Goal: Find specific page/section: Find specific page/section

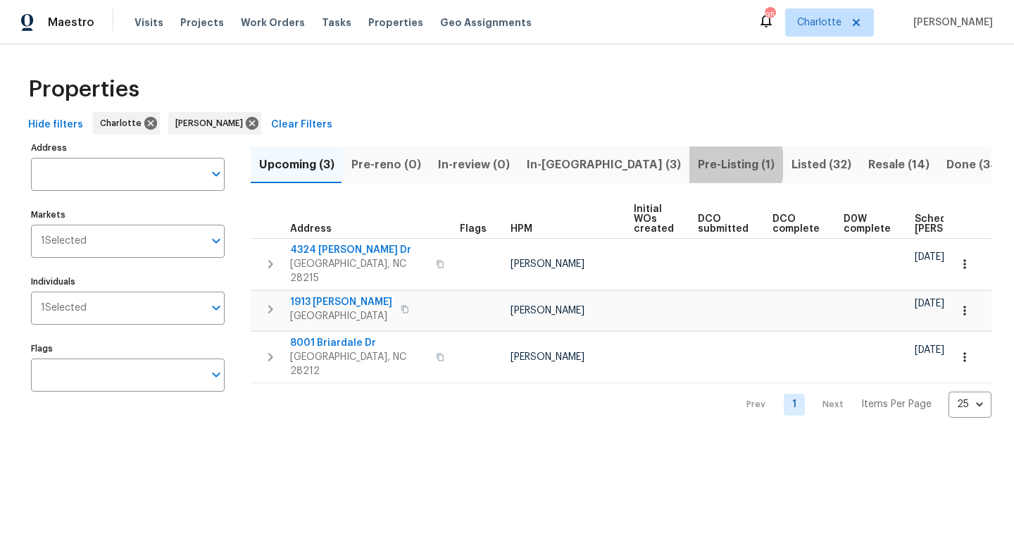
click at [698, 164] on span "Pre-Listing (1)" at bounding box center [736, 165] width 77 height 20
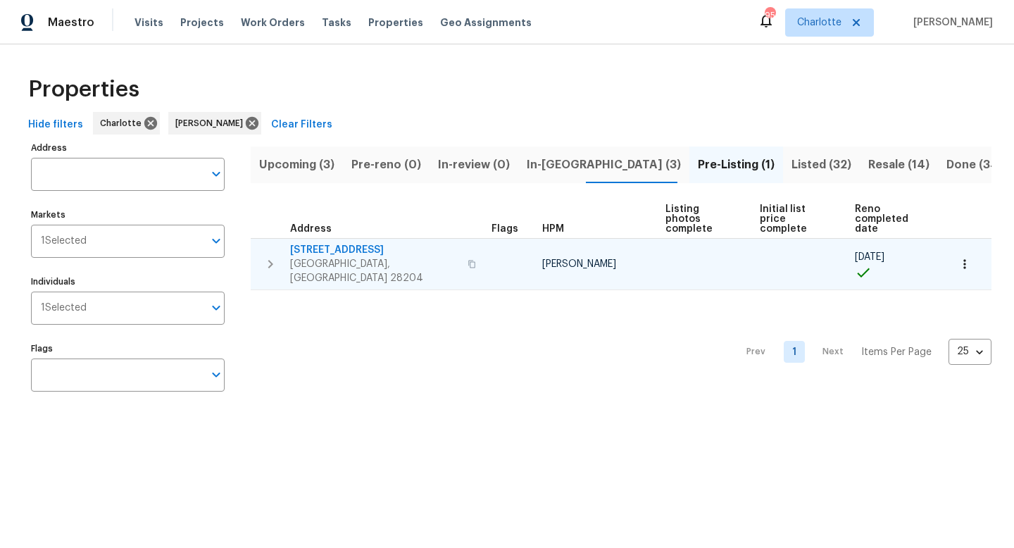
click at [463, 247] on button "button" at bounding box center [471, 264] width 17 height 34
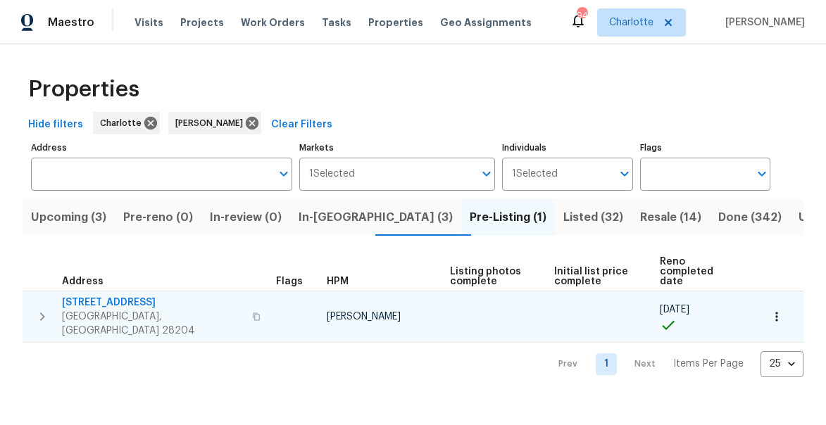
click at [254, 313] on icon "button" at bounding box center [257, 317] width 7 height 8
